Goal: Task Accomplishment & Management: Use online tool/utility

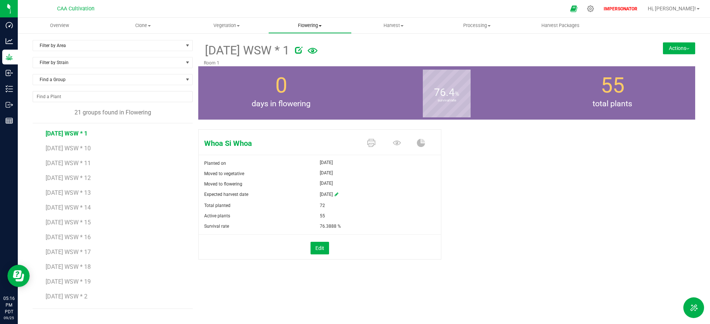
click at [313, 26] on span "Flowering" at bounding box center [310, 25] width 83 height 7
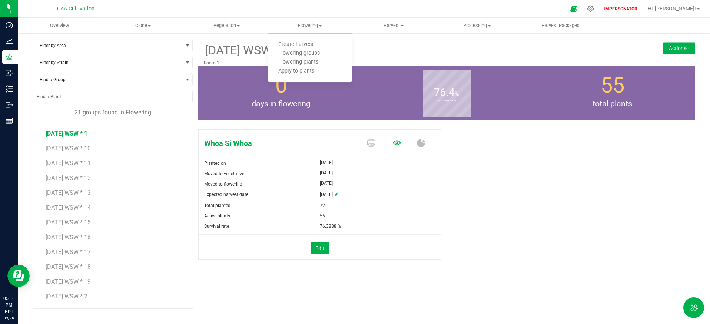
click at [396, 146] on icon at bounding box center [397, 143] width 8 height 8
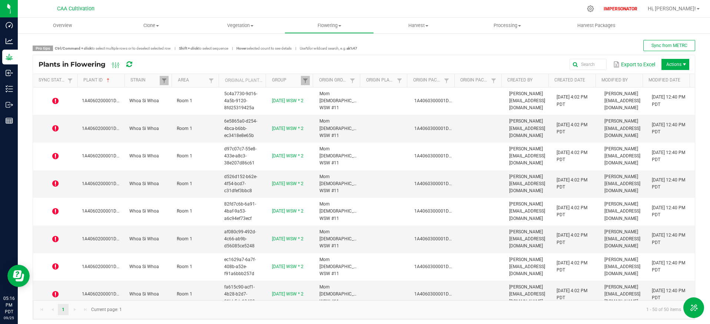
click at [130, 64] on icon at bounding box center [129, 64] width 6 height 7
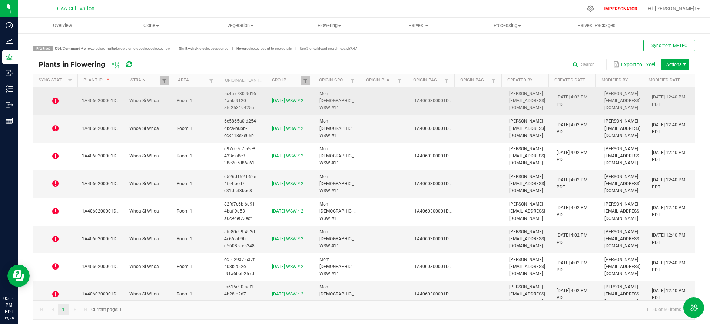
click at [56, 102] on icon at bounding box center [55, 101] width 6 height 7
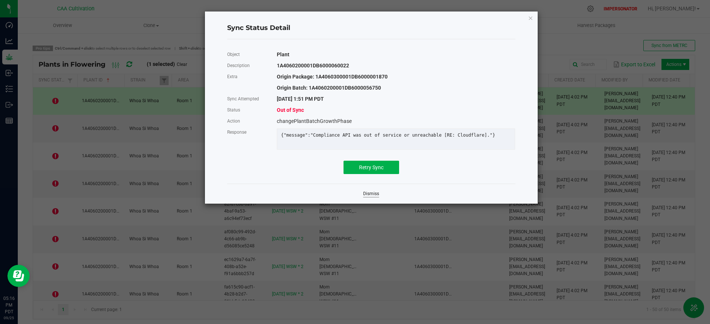
click at [374, 197] on link "Dismiss" at bounding box center [371, 194] width 16 height 6
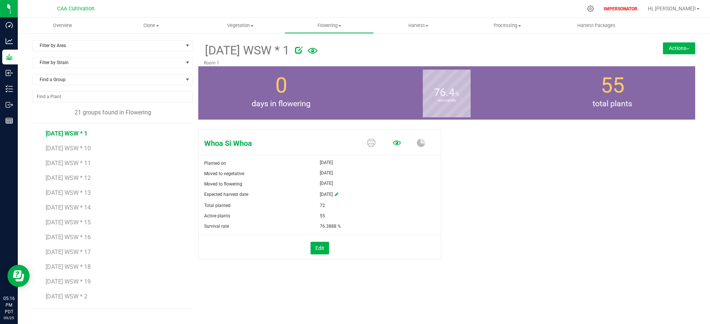
click at [399, 140] on icon at bounding box center [397, 143] width 8 height 8
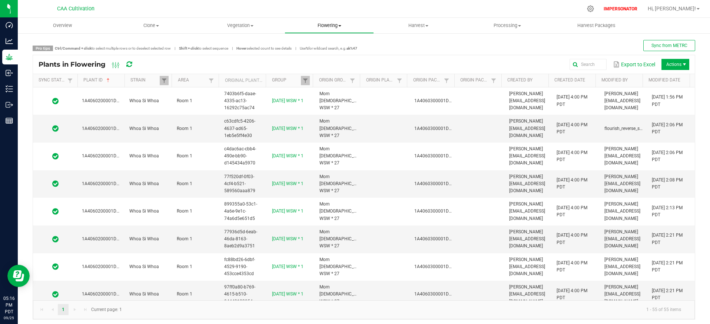
click at [329, 24] on span "Flowering" at bounding box center [329, 25] width 88 height 7
click at [328, 62] on span "Flowering plants" at bounding box center [315, 62] width 60 height 6
click at [67, 81] on span at bounding box center [70, 81] width 6 height 6
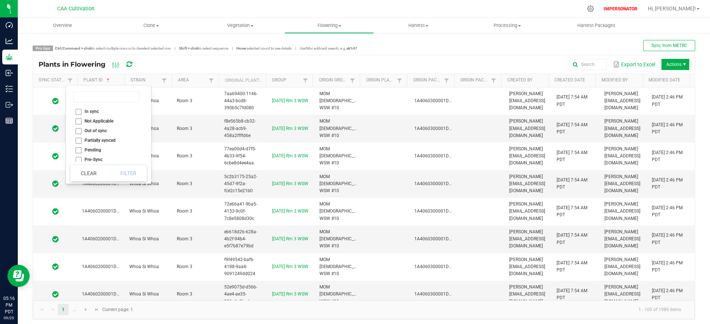
click at [79, 132] on li "Out of sync" at bounding box center [106, 131] width 72 height 10
checkbox sync "true"
click at [128, 170] on button "Filter" at bounding box center [128, 173] width 37 height 16
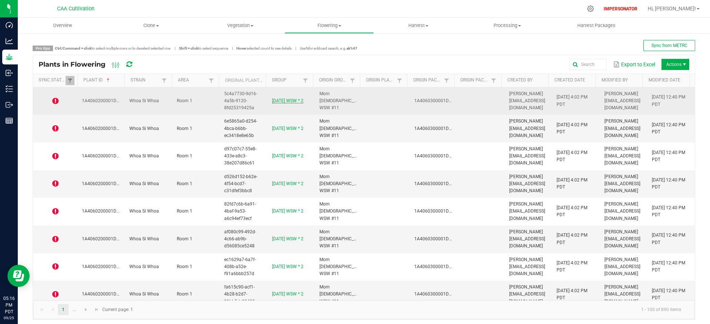
click at [279, 99] on link "[DATE] WSW * 2" at bounding box center [288, 100] width 32 height 5
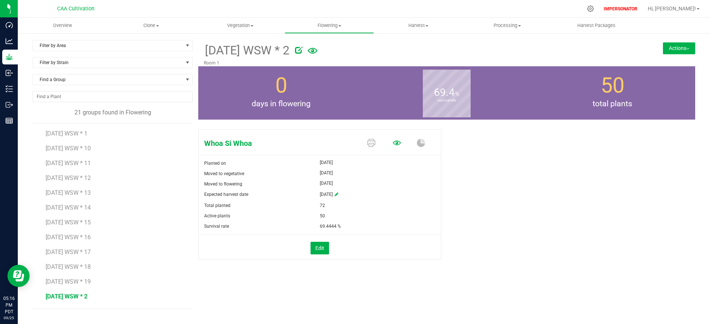
click at [397, 145] on icon at bounding box center [397, 143] width 8 height 5
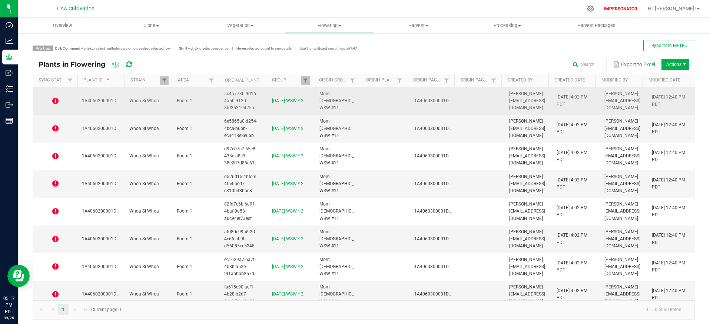
click at [77, 101] on td "1A4060200001DB6000060022" at bounding box center [100, 101] width 47 height 28
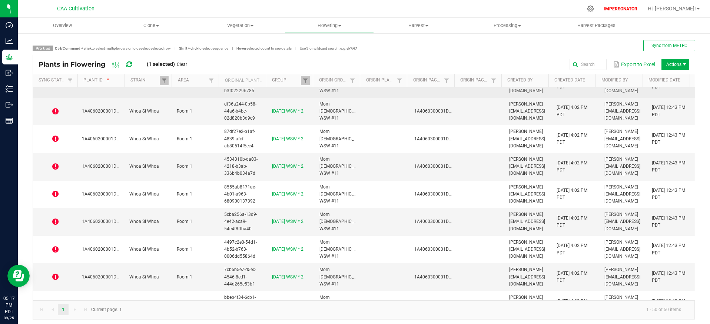
scroll to position [1169, 0]
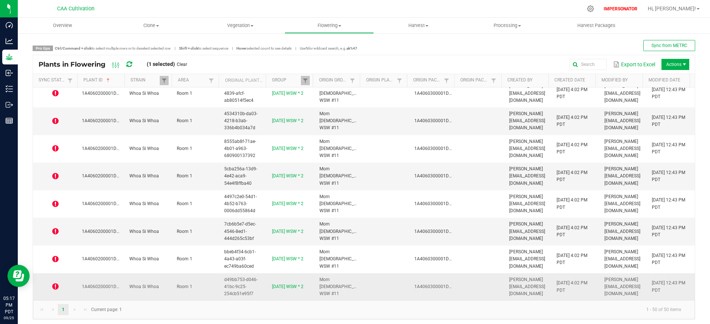
click at [148, 288] on span "Whoa Si Whoa" at bounding box center [144, 286] width 30 height 5
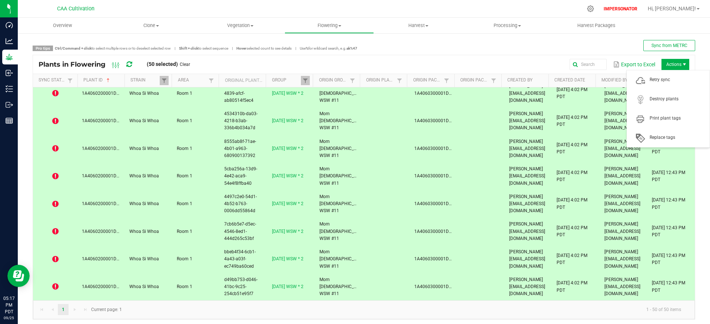
click at [673, 63] on span "Actions" at bounding box center [676, 64] width 28 height 11
click at [674, 74] on span "Retry sync" at bounding box center [668, 80] width 74 height 15
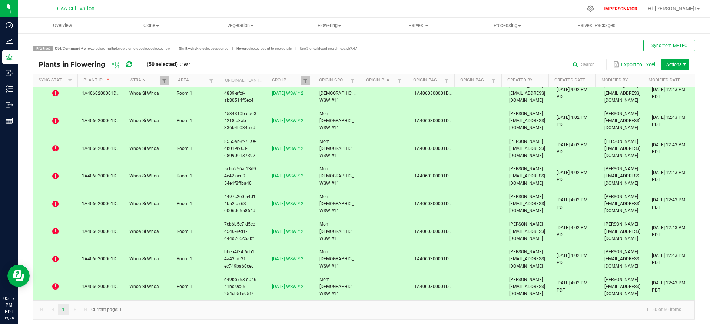
click at [131, 65] on icon at bounding box center [129, 64] width 6 height 7
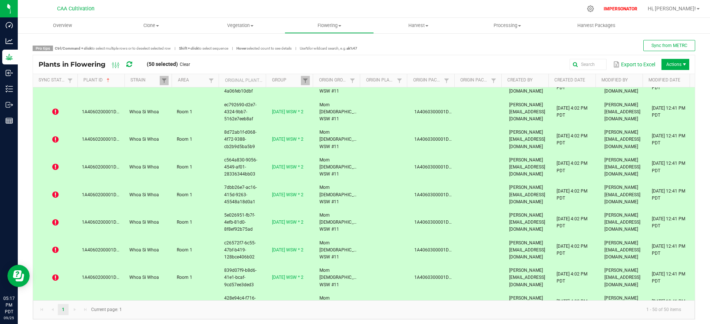
scroll to position [0, 0]
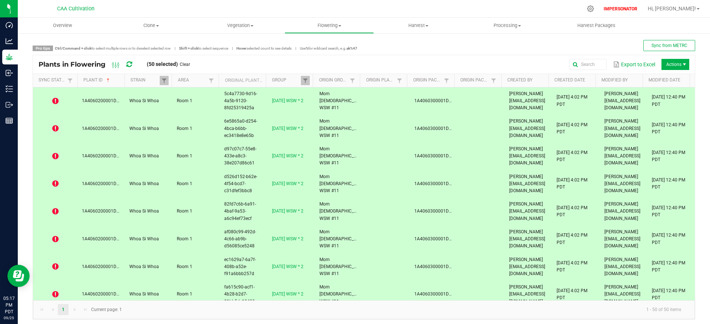
click at [128, 66] on icon at bounding box center [129, 64] width 6 height 7
click at [128, 66] on icon at bounding box center [129, 64] width 8 height 9
click at [128, 66] on icon at bounding box center [129, 64] width 6 height 7
click at [128, 66] on icon at bounding box center [129, 64] width 9 height 8
click at [128, 66] on icon at bounding box center [129, 64] width 8 height 7
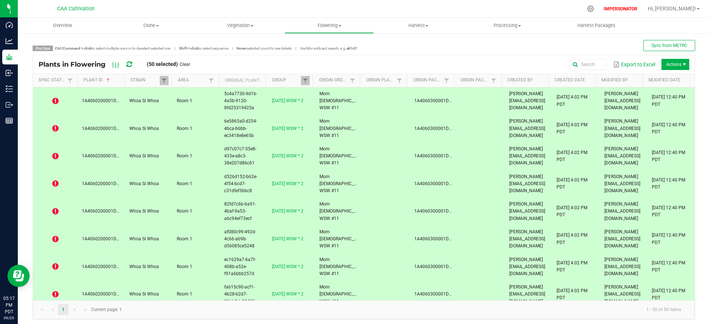
click at [128, 66] on icon at bounding box center [129, 64] width 6 height 7
click at [128, 66] on icon at bounding box center [129, 64] width 8 height 7
click at [128, 66] on icon at bounding box center [129, 64] width 8 height 9
click at [128, 66] on icon at bounding box center [128, 65] width 7 height 6
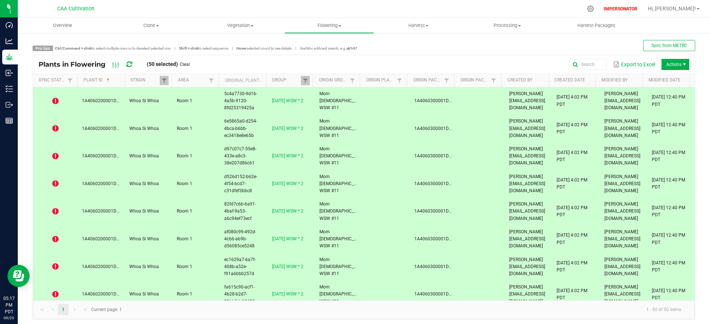
click at [128, 66] on icon at bounding box center [129, 64] width 9 height 9
click at [128, 66] on icon at bounding box center [129, 65] width 7 height 8
click at [60, 102] on span at bounding box center [55, 101] width 36 height 7
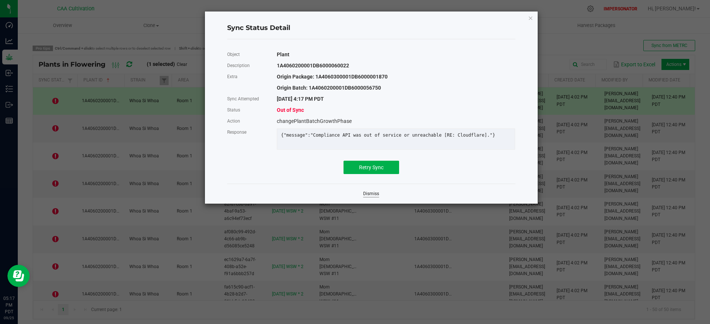
click at [375, 197] on link "Dismiss" at bounding box center [371, 194] width 16 height 6
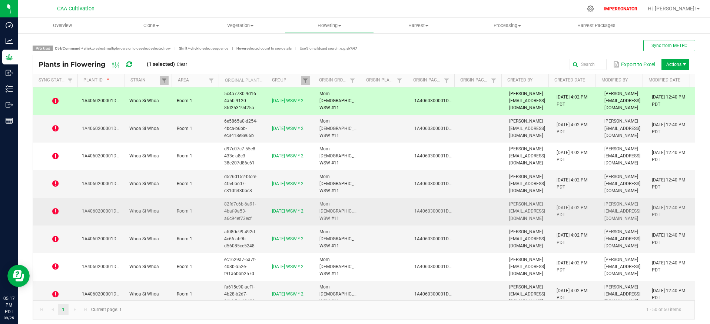
click at [56, 211] on icon at bounding box center [55, 211] width 6 height 7
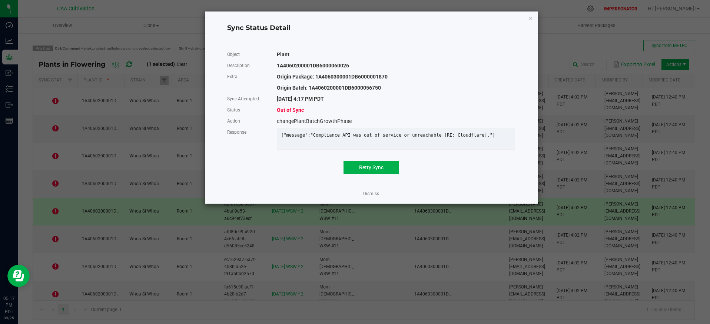
click at [377, 197] on link "Dismiss" at bounding box center [371, 194] width 16 height 6
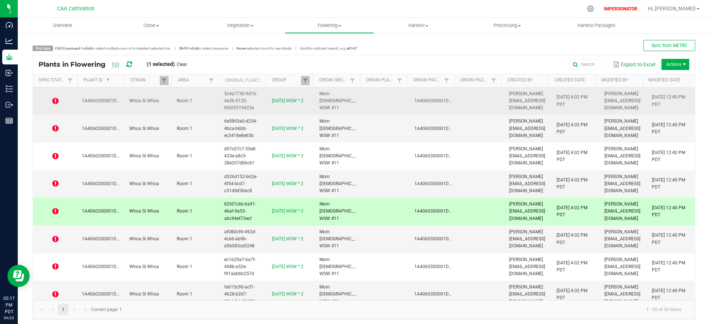
click at [372, 102] on td at bounding box center [386, 101] width 47 height 28
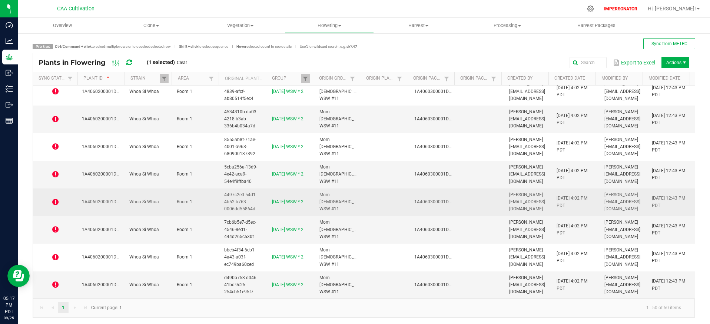
scroll to position [3, 0]
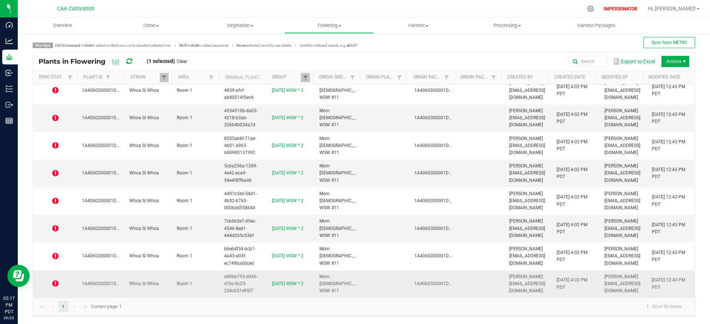
click at [376, 287] on td at bounding box center [386, 284] width 47 height 27
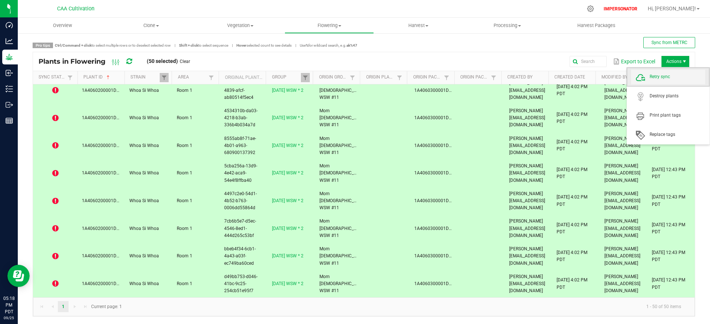
click at [671, 79] on span "Retry sync" at bounding box center [678, 77] width 56 height 6
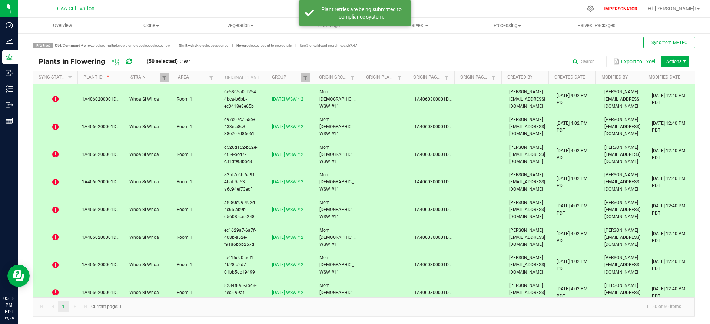
scroll to position [0, 0]
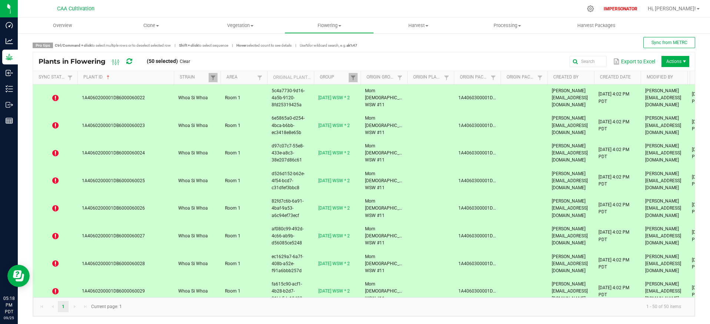
click at [173, 80] on span at bounding box center [173, 135] width 2 height 129
drag, startPoint x: 148, startPoint y: 96, endPoint x: 81, endPoint y: 97, distance: 67.5
click at [81, 97] on td "1A4060200001DB6000060022" at bounding box center [125, 99] width 97 height 28
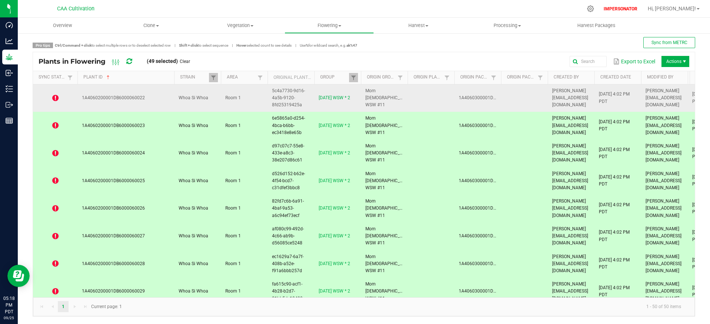
copy span "1A4060200001DB6000060022"
click at [145, 105] on td "1A4060200001DB6000060022" at bounding box center [125, 99] width 97 height 28
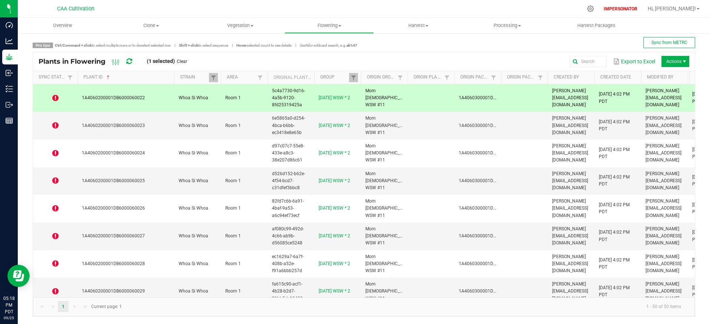
click at [129, 61] on icon at bounding box center [129, 61] width 8 height 7
click at [55, 99] on icon at bounding box center [55, 98] width 6 height 7
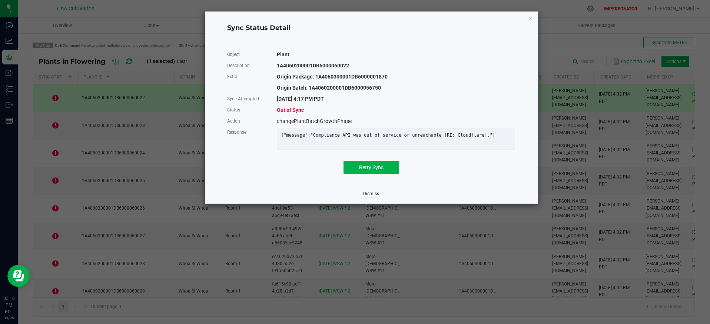
click at [372, 197] on link "Dismiss" at bounding box center [371, 194] width 16 height 6
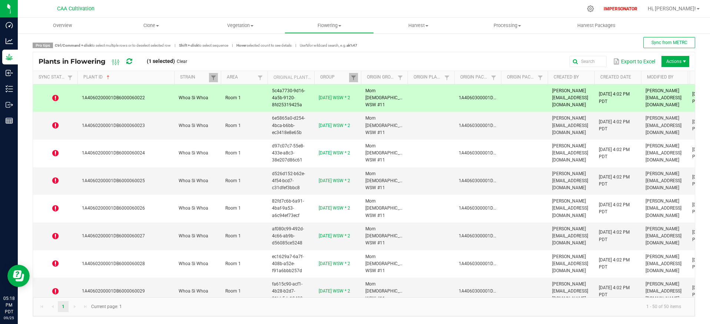
click at [129, 61] on icon at bounding box center [129, 61] width 8 height 9
click at [57, 99] on icon at bounding box center [55, 98] width 6 height 7
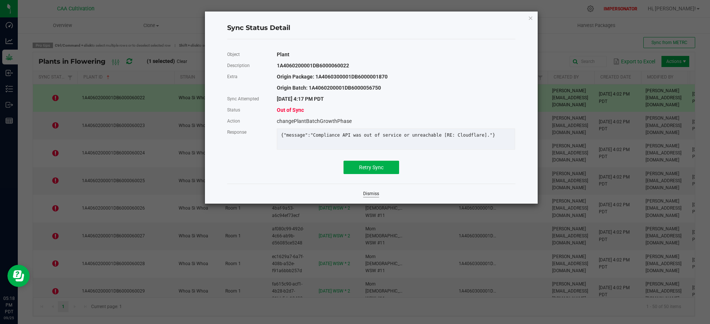
click at [373, 197] on link "Dismiss" at bounding box center [371, 194] width 16 height 6
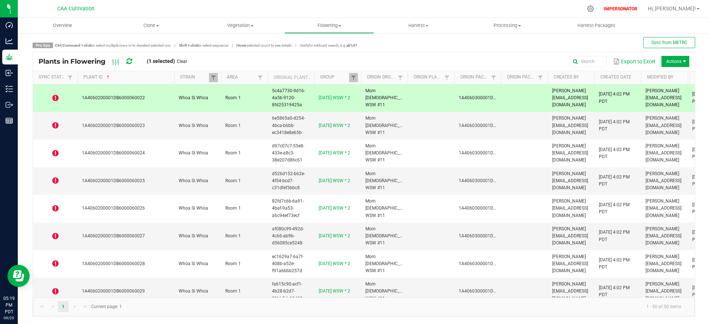
click at [129, 62] on icon at bounding box center [129, 61] width 6 height 7
click at [56, 99] on icon at bounding box center [55, 98] width 6 height 7
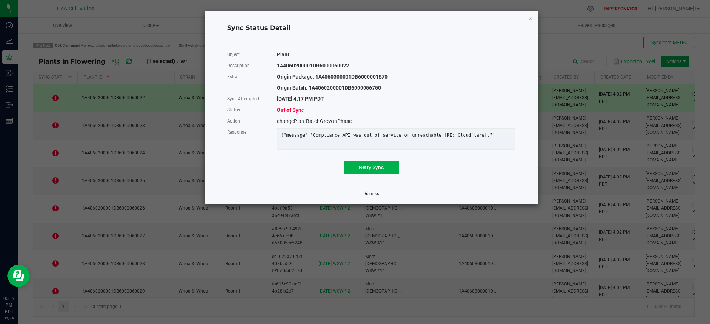
click at [376, 197] on link "Dismiss" at bounding box center [371, 194] width 16 height 6
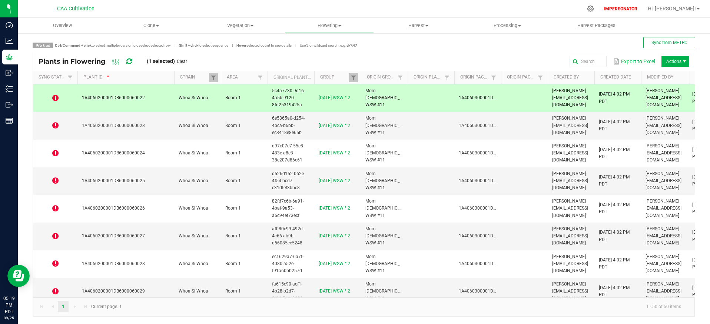
click at [130, 62] on icon at bounding box center [129, 61] width 9 height 8
click at [55, 97] on icon at bounding box center [55, 98] width 6 height 7
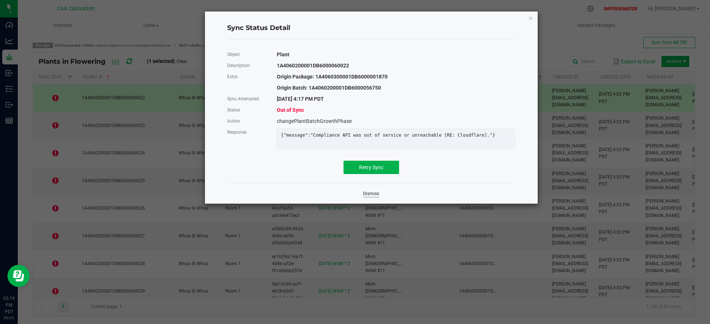
click at [371, 197] on link "Dismiss" at bounding box center [371, 194] width 16 height 6
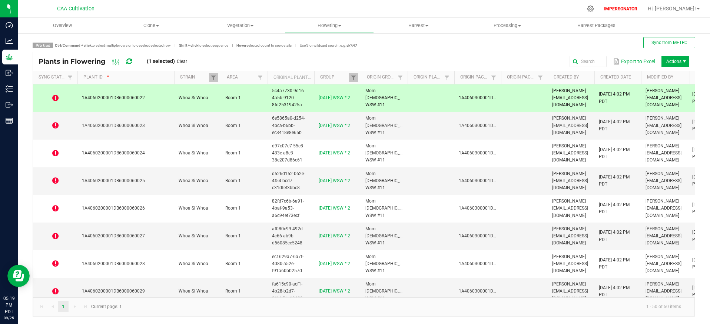
click at [129, 63] on icon at bounding box center [129, 61] width 9 height 9
click at [56, 94] on td at bounding box center [55, 99] width 44 height 28
click at [55, 98] on icon at bounding box center [55, 98] width 6 height 7
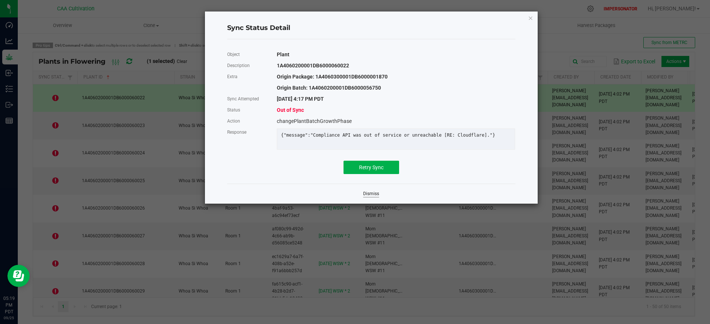
click at [372, 197] on link "Dismiss" at bounding box center [371, 194] width 16 height 6
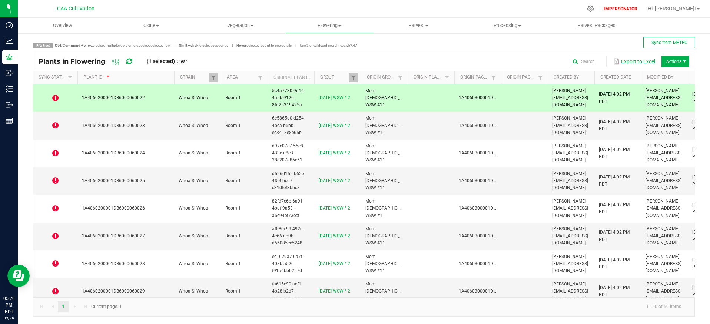
click at [128, 62] on icon at bounding box center [129, 62] width 7 height 6
click at [57, 98] on icon at bounding box center [55, 98] width 6 height 7
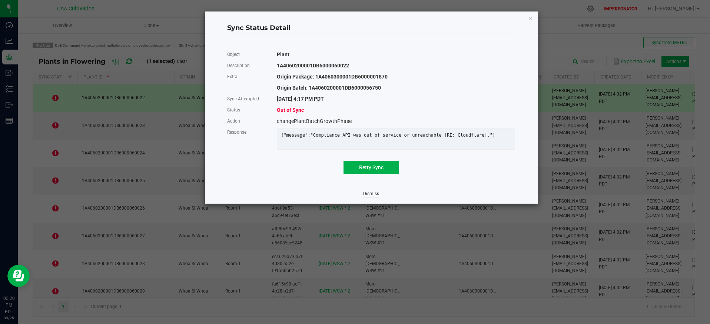
click at [377, 197] on link "Dismiss" at bounding box center [371, 194] width 16 height 6
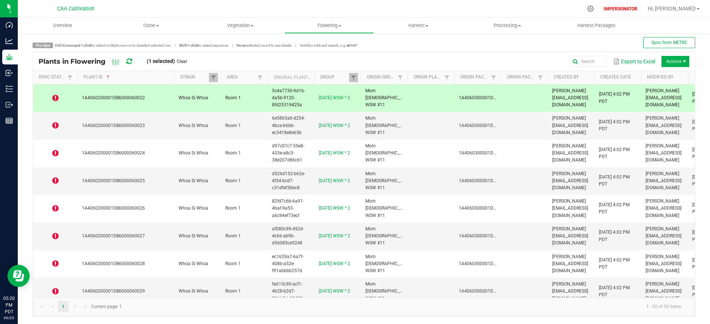
click at [131, 62] on icon at bounding box center [129, 61] width 8 height 9
click at [53, 96] on icon at bounding box center [55, 98] width 6 height 7
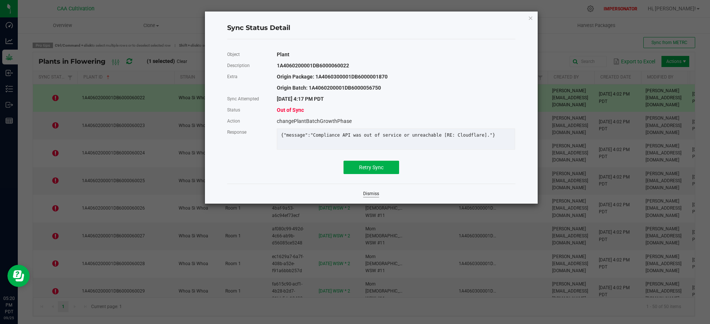
click at [374, 197] on link "Dismiss" at bounding box center [371, 194] width 16 height 6
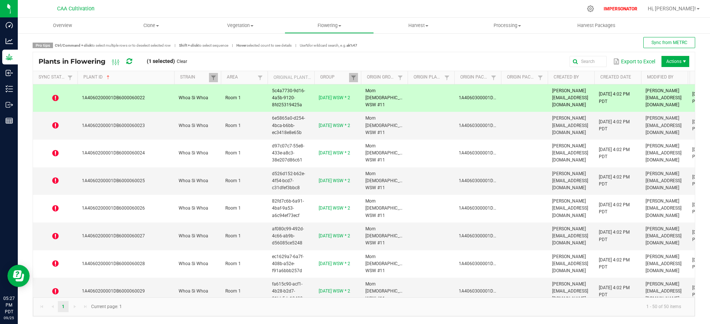
click at [54, 100] on icon at bounding box center [55, 98] width 6 height 7
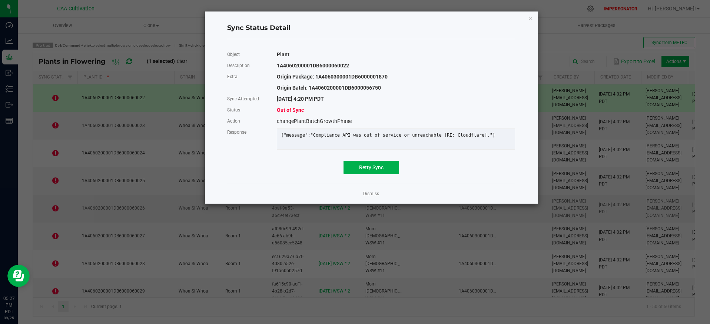
click at [374, 197] on link "Dismiss" at bounding box center [371, 194] width 16 height 6
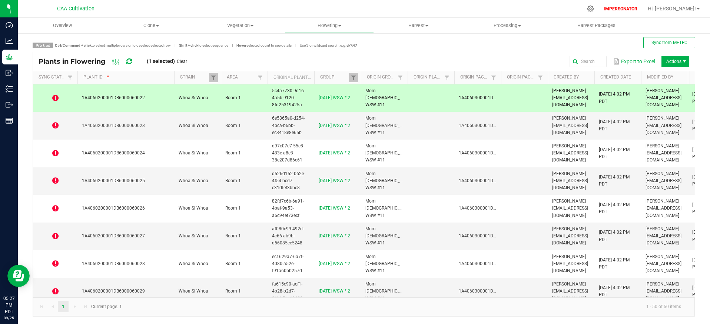
click at [128, 61] on icon at bounding box center [128, 61] width 7 height 8
click at [172, 99] on td "1A4060200001DB6000060022" at bounding box center [125, 99] width 97 height 28
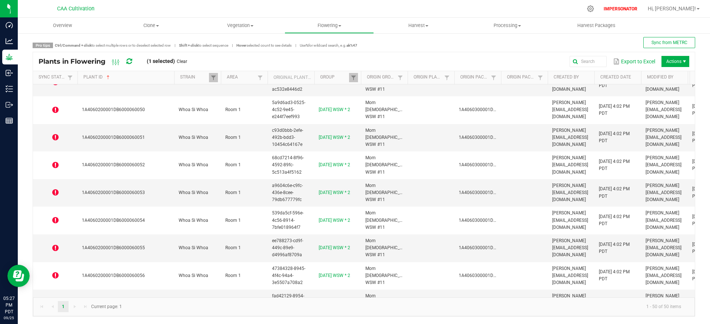
scroll to position [1175, 0]
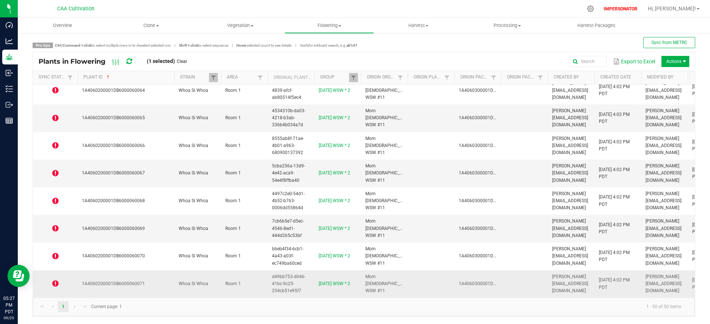
click at [156, 271] on td "1A4060200001DB6000060071" at bounding box center [125, 284] width 97 height 27
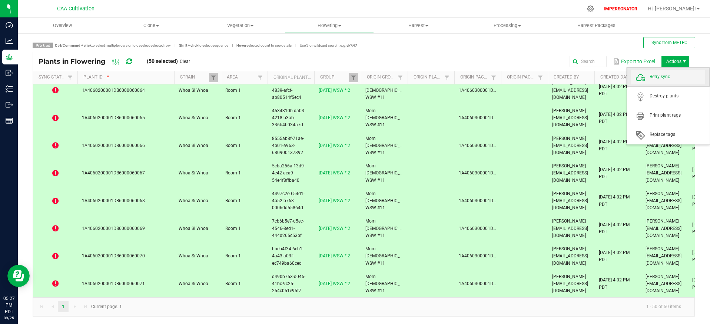
click at [661, 82] on span "Retry sync" at bounding box center [668, 77] width 74 height 15
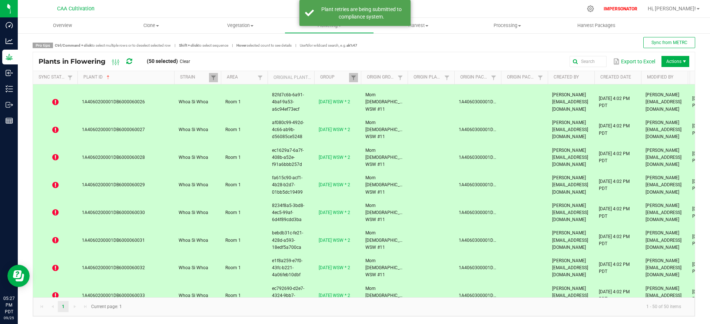
scroll to position [0, 0]
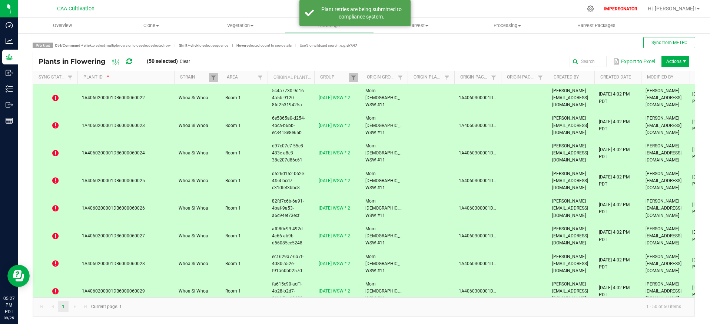
click at [254, 105] on td "Room 1" at bounding box center [244, 99] width 47 height 28
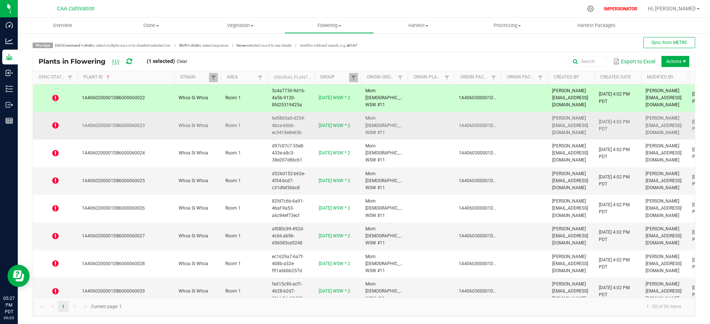
click at [258, 138] on td "Room 1" at bounding box center [244, 126] width 47 height 28
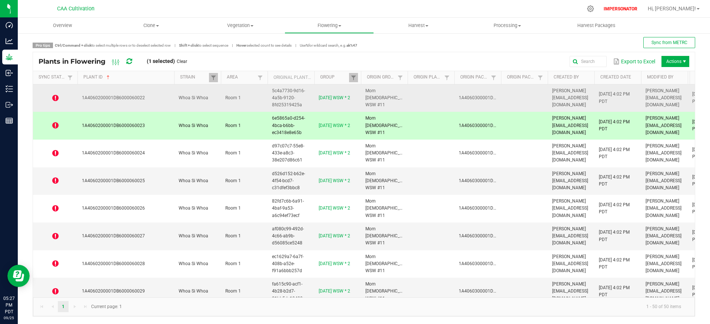
click at [160, 104] on td "1A4060200001DB6000060022" at bounding box center [125, 99] width 97 height 28
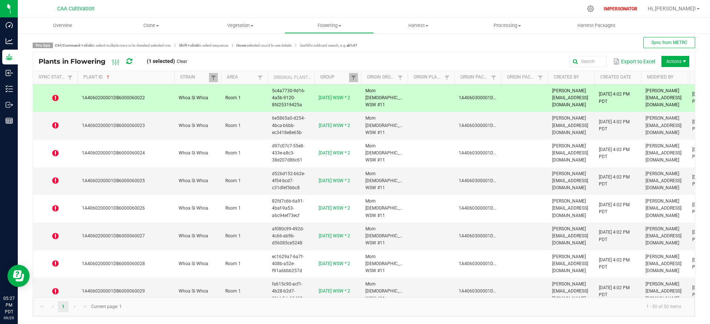
click at [55, 99] on icon at bounding box center [55, 98] width 6 height 7
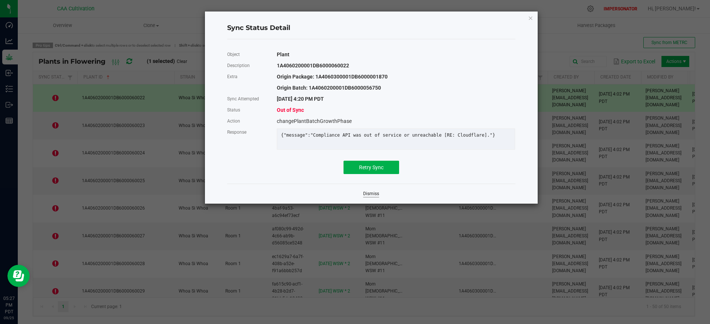
click at [372, 197] on link "Dismiss" at bounding box center [371, 194] width 16 height 6
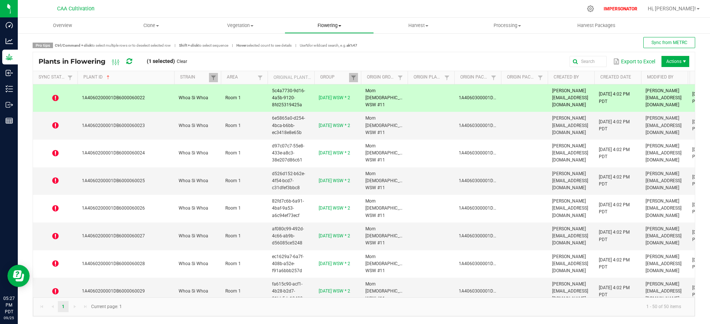
click at [328, 26] on span "Flowering" at bounding box center [329, 25] width 88 height 7
click at [329, 62] on span "Flowering plants" at bounding box center [315, 62] width 60 height 6
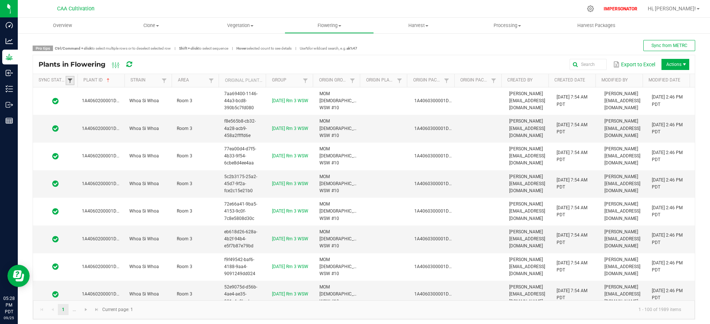
click at [72, 79] on span at bounding box center [70, 81] width 6 height 6
click at [78, 133] on li "Out of sync" at bounding box center [106, 131] width 72 height 10
checkbox sync "true"
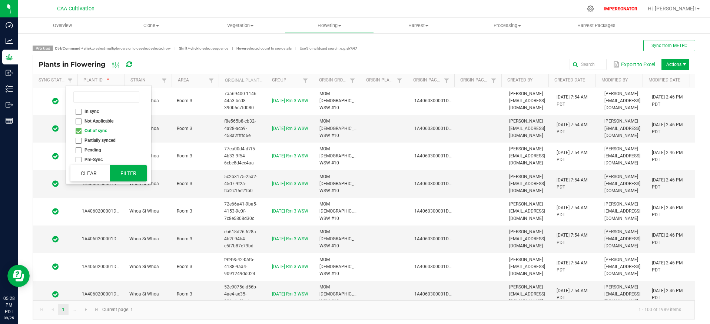
click at [113, 165] on button "Filter" at bounding box center [128, 173] width 37 height 16
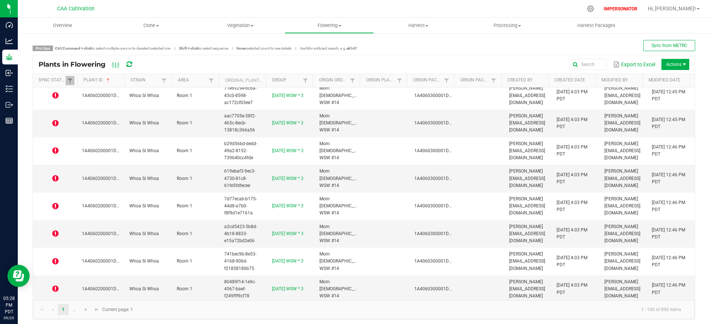
scroll to position [2553, 0]
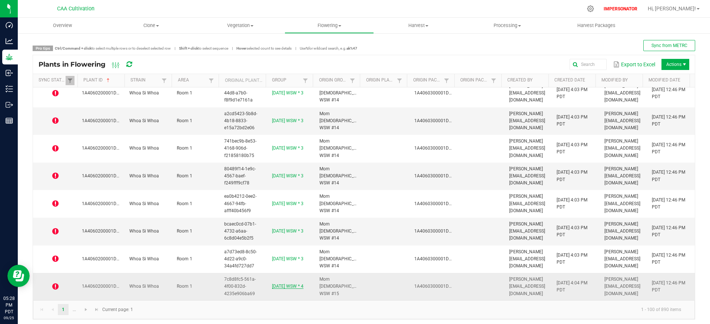
click at [290, 286] on link "[DATE] WSW * 4" at bounding box center [288, 286] width 32 height 5
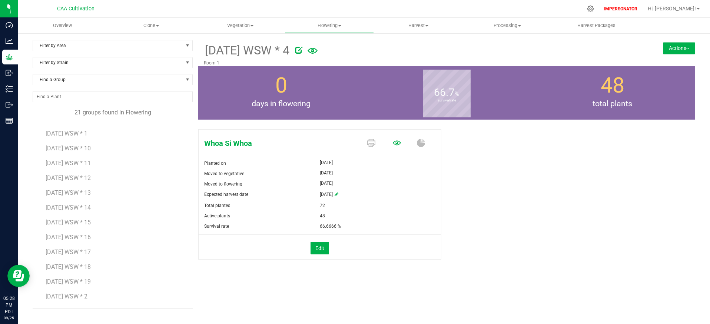
click at [398, 145] on icon at bounding box center [397, 143] width 8 height 8
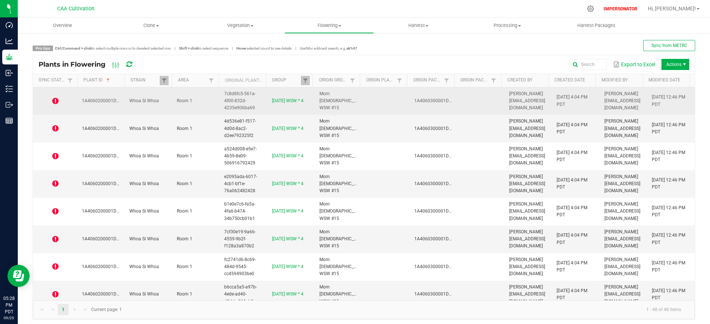
click at [202, 99] on td "Room 1" at bounding box center [195, 101] width 47 height 28
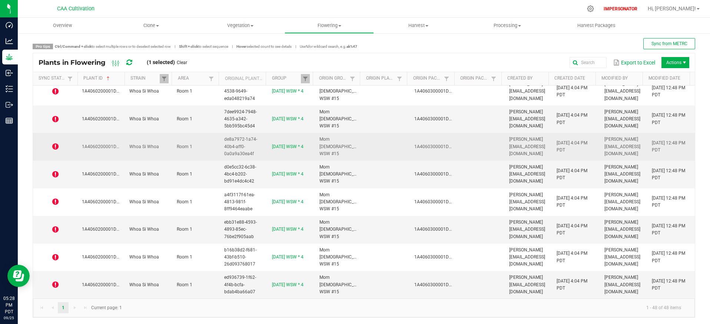
scroll to position [3, 0]
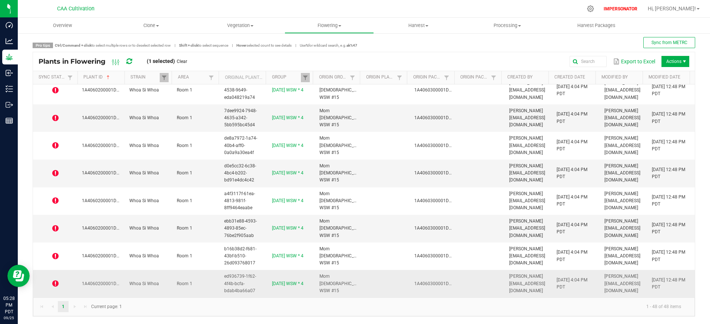
click at [206, 274] on td "Room 1" at bounding box center [195, 283] width 47 height 27
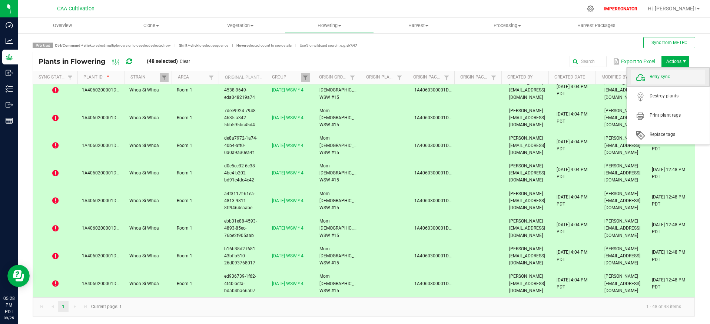
click at [666, 75] on span "Retry sync" at bounding box center [678, 77] width 56 height 6
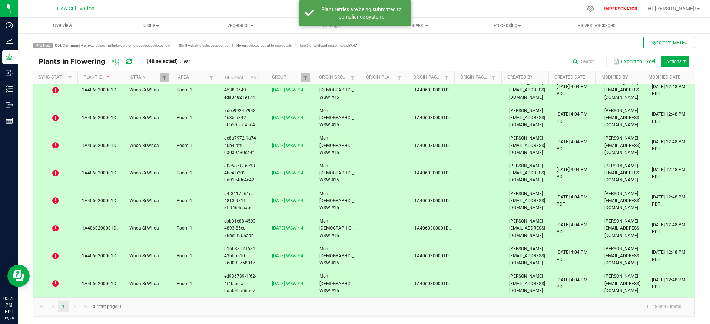
click at [60, 118] on span at bounding box center [55, 118] width 36 height 7
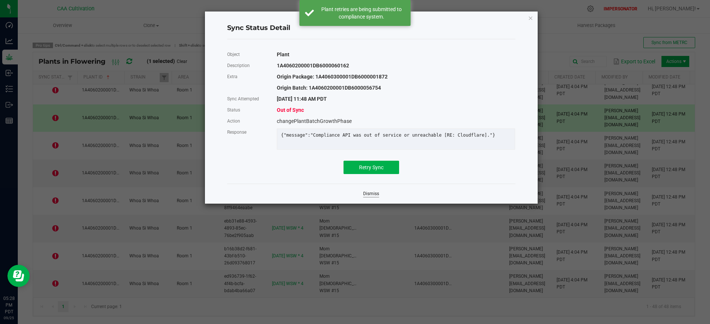
click at [371, 197] on link "Dismiss" at bounding box center [371, 194] width 16 height 6
